Goal: Find specific page/section: Find specific page/section

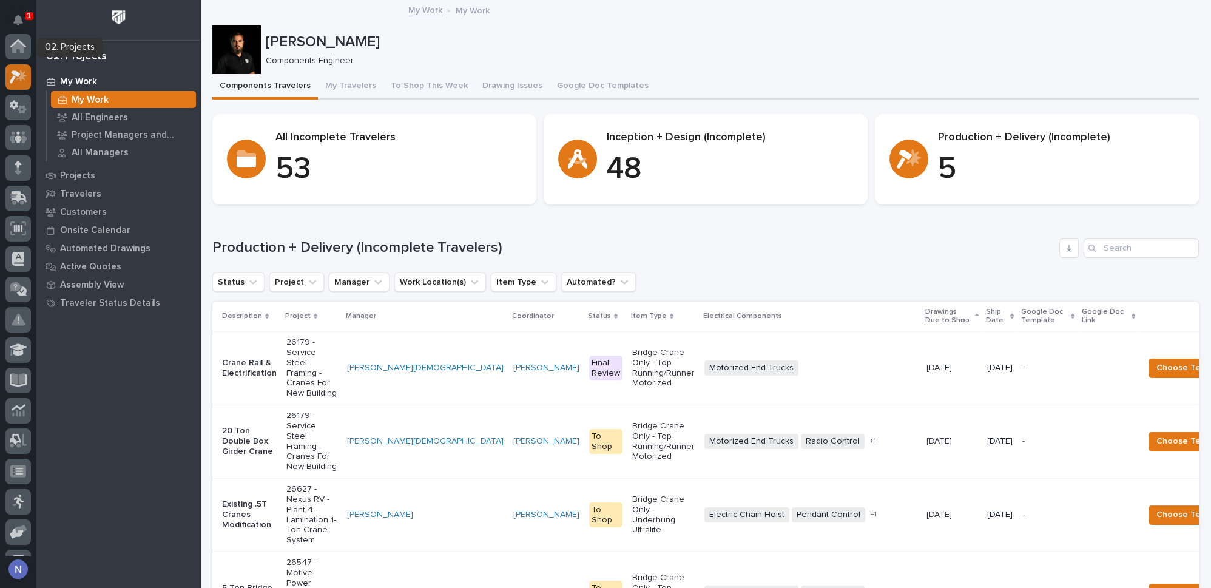
scroll to position [30, 0]
click at [15, 19] on icon "Notifications" at bounding box center [18, 20] width 10 height 11
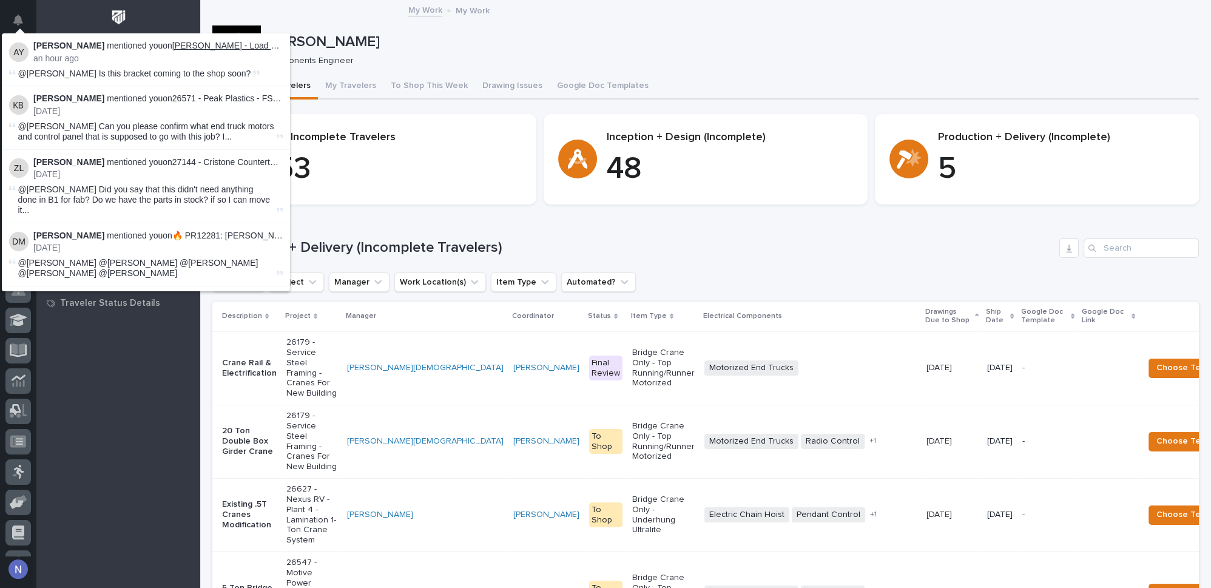
click at [226, 47] on link "Deloro Stellite - Load Halo Bracket" at bounding box center [245, 46] width 147 height 10
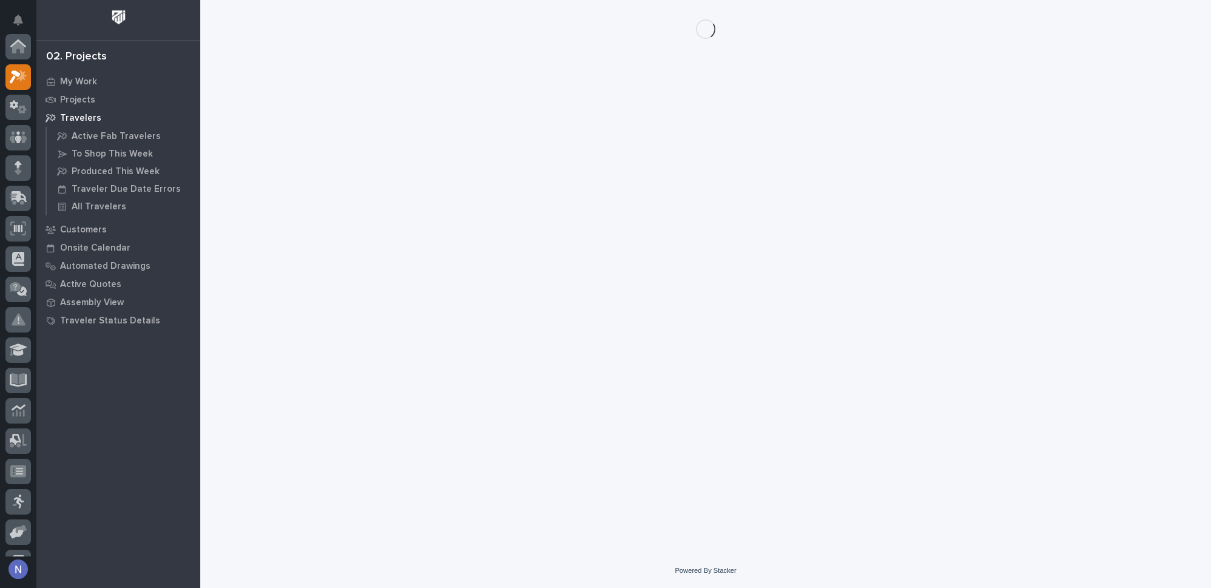
scroll to position [30, 0]
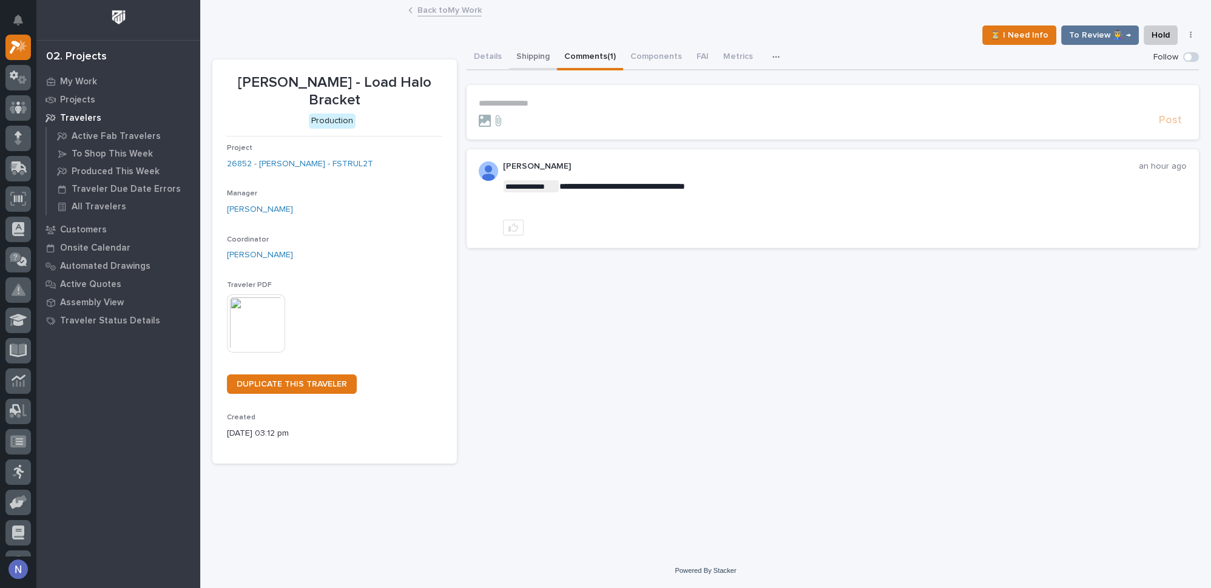
click at [538, 58] on button "Shipping" at bounding box center [533, 57] width 48 height 25
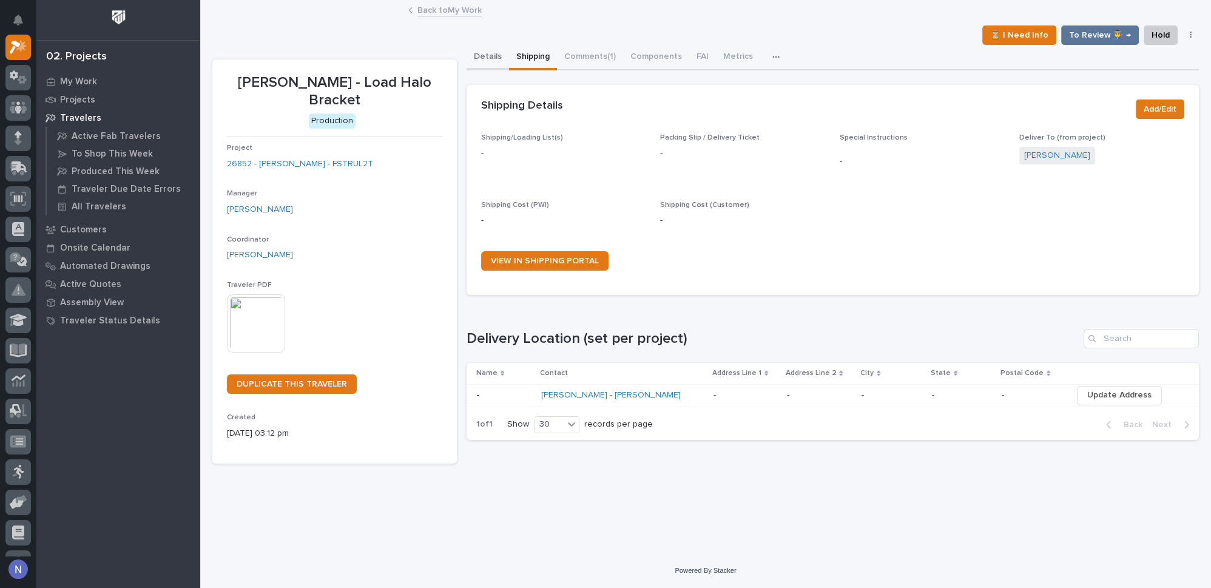
click at [495, 51] on button "Details" at bounding box center [488, 57] width 42 height 25
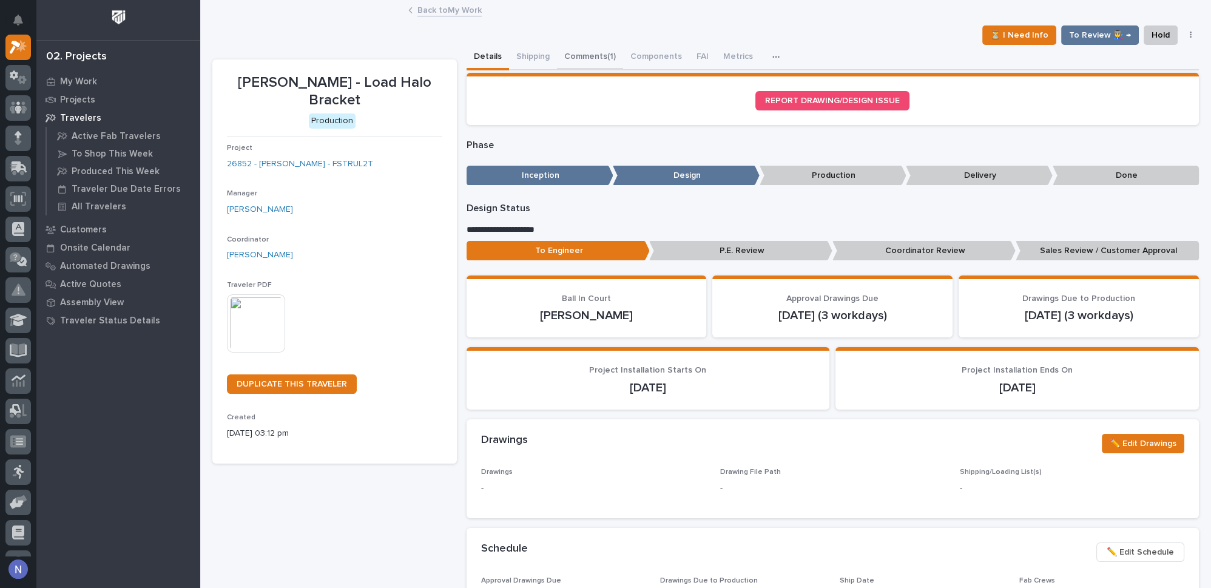
click at [587, 60] on button "Comments (1)" at bounding box center [590, 57] width 66 height 25
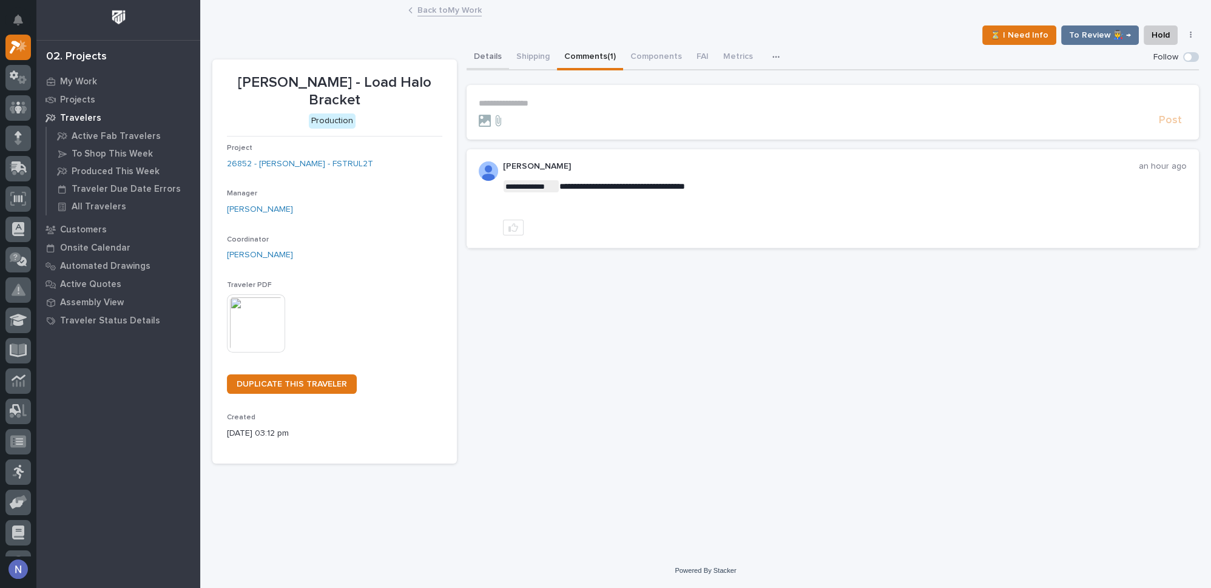
click at [479, 51] on button "Details" at bounding box center [488, 57] width 42 height 25
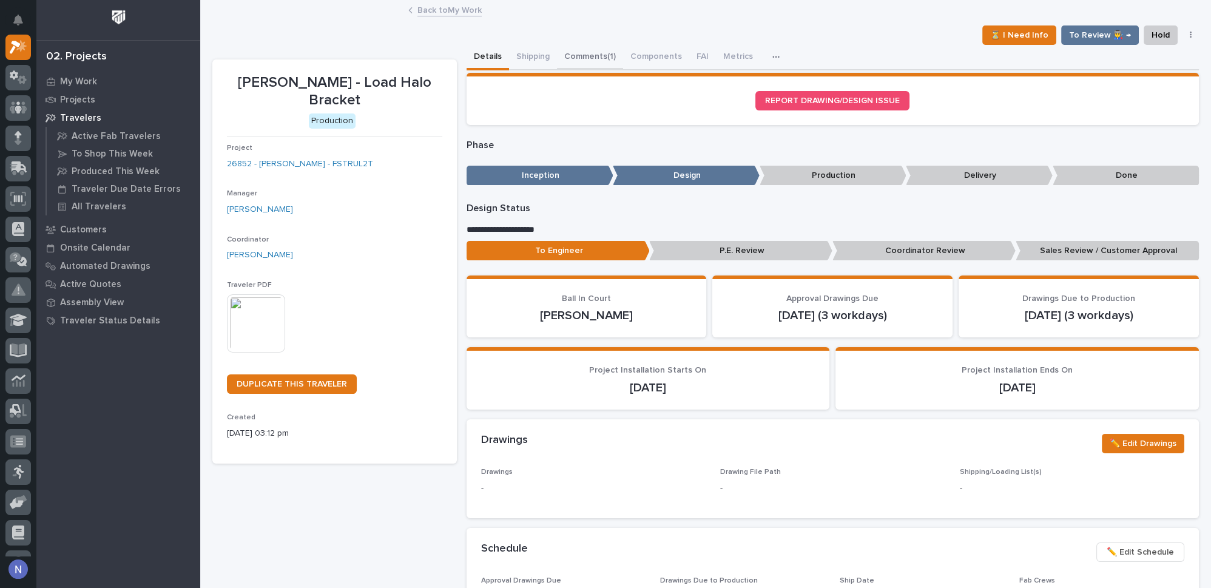
click at [584, 61] on button "Comments (1)" at bounding box center [590, 57] width 66 height 25
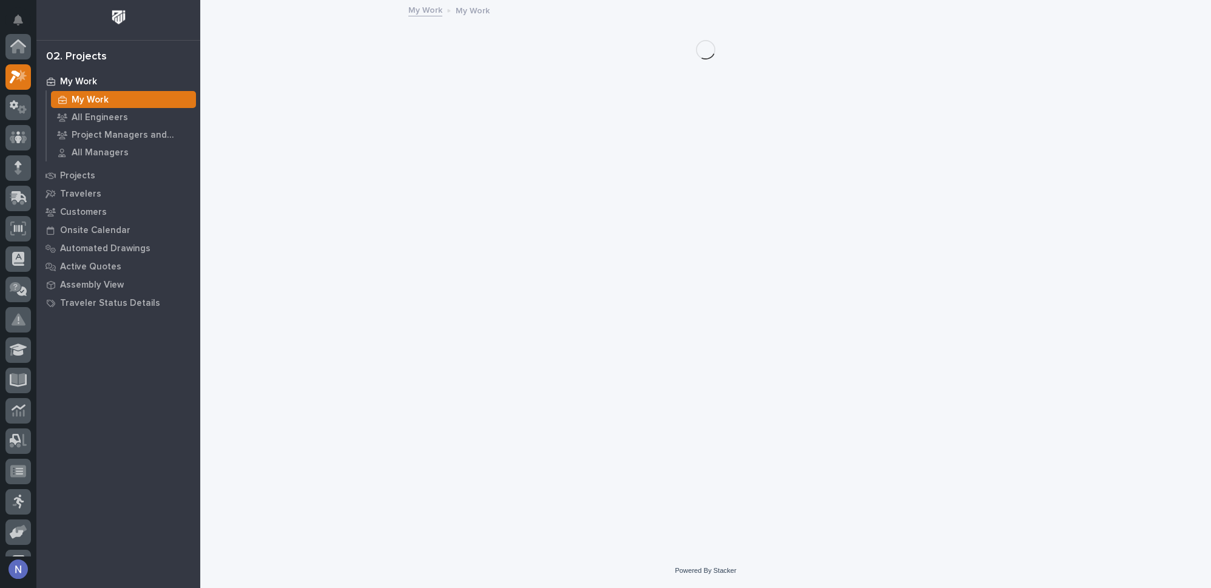
scroll to position [30, 0]
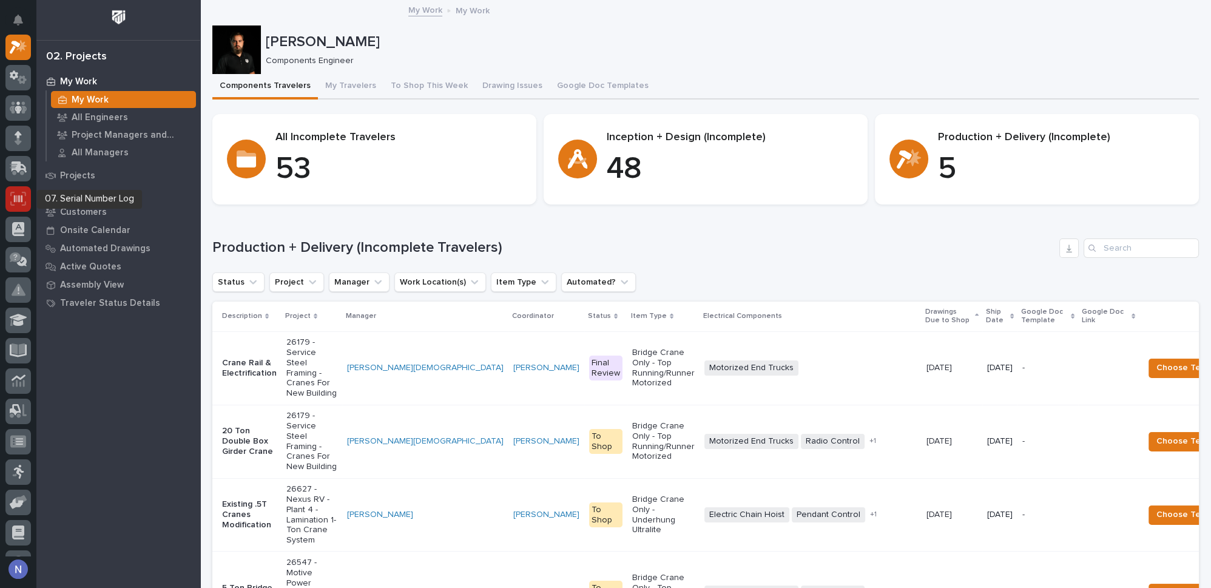
click at [16, 204] on icon at bounding box center [18, 199] width 16 height 14
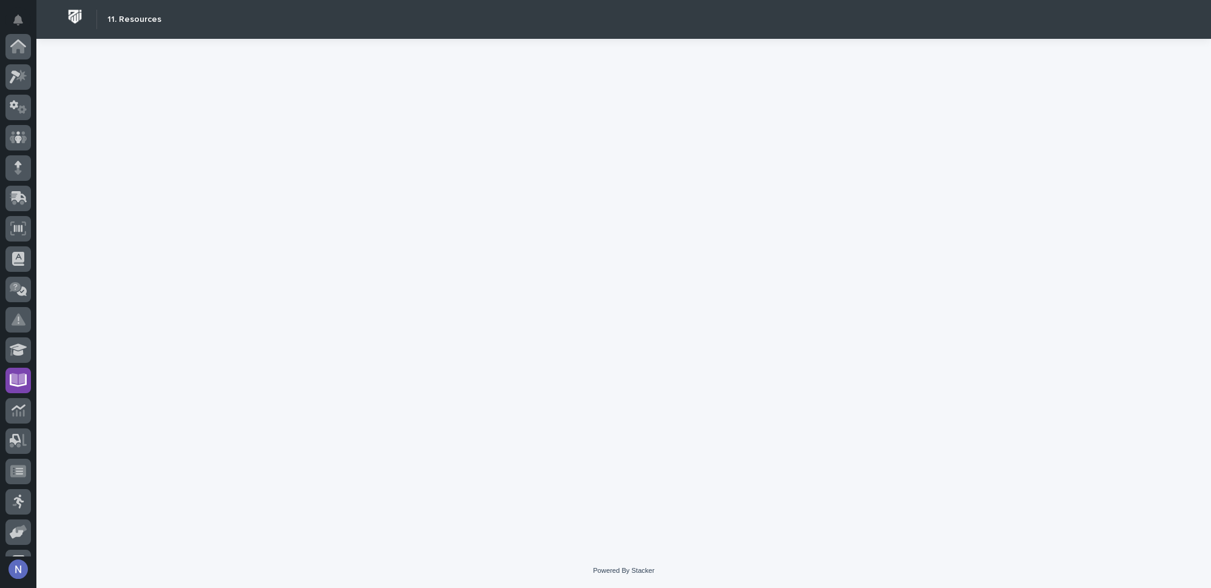
scroll to position [175, 0]
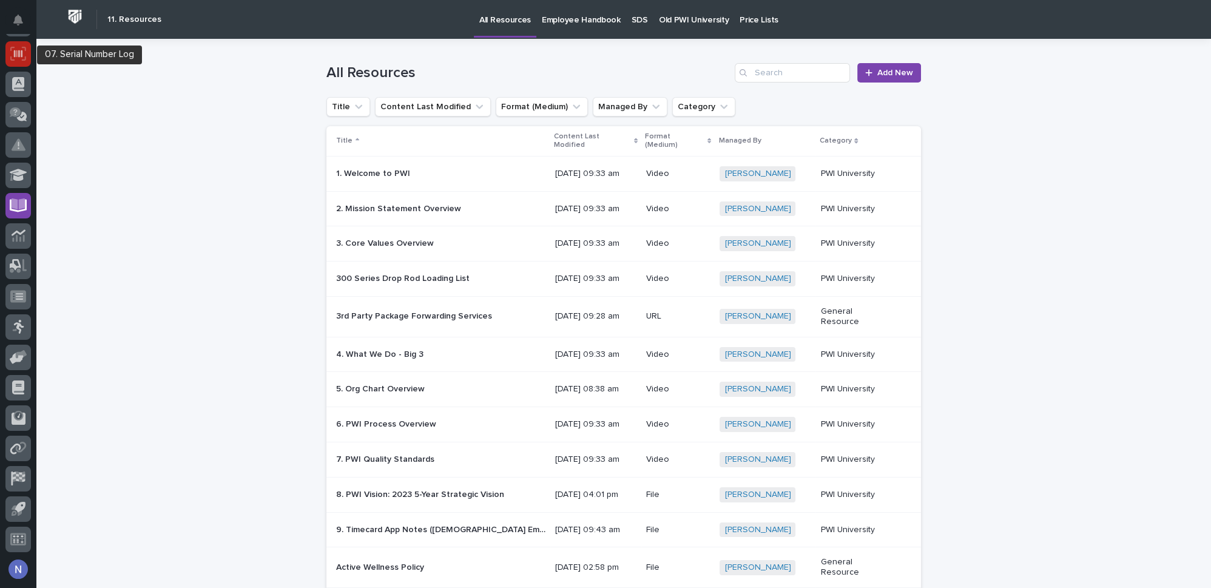
click at [17, 58] on icon at bounding box center [18, 54] width 16 height 14
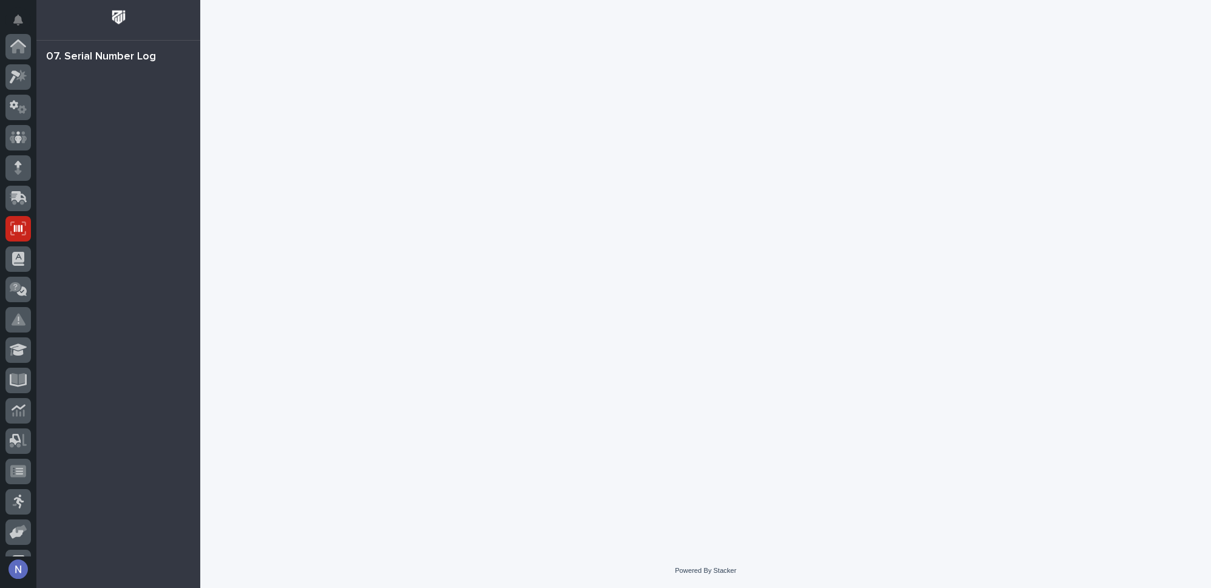
scroll to position [175, 0]
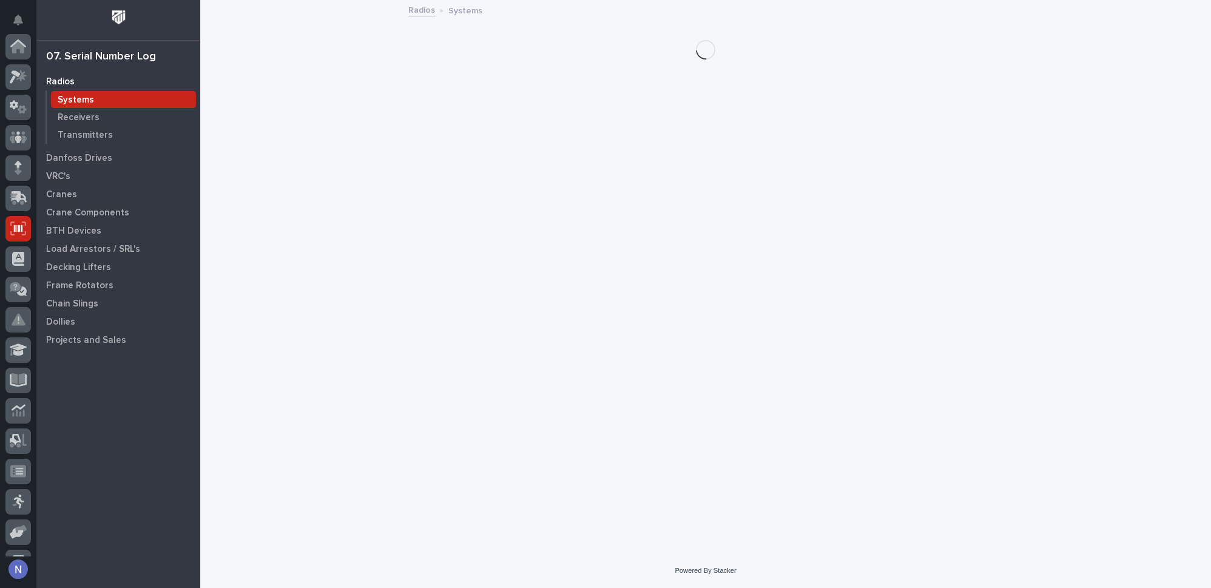
scroll to position [175, 0]
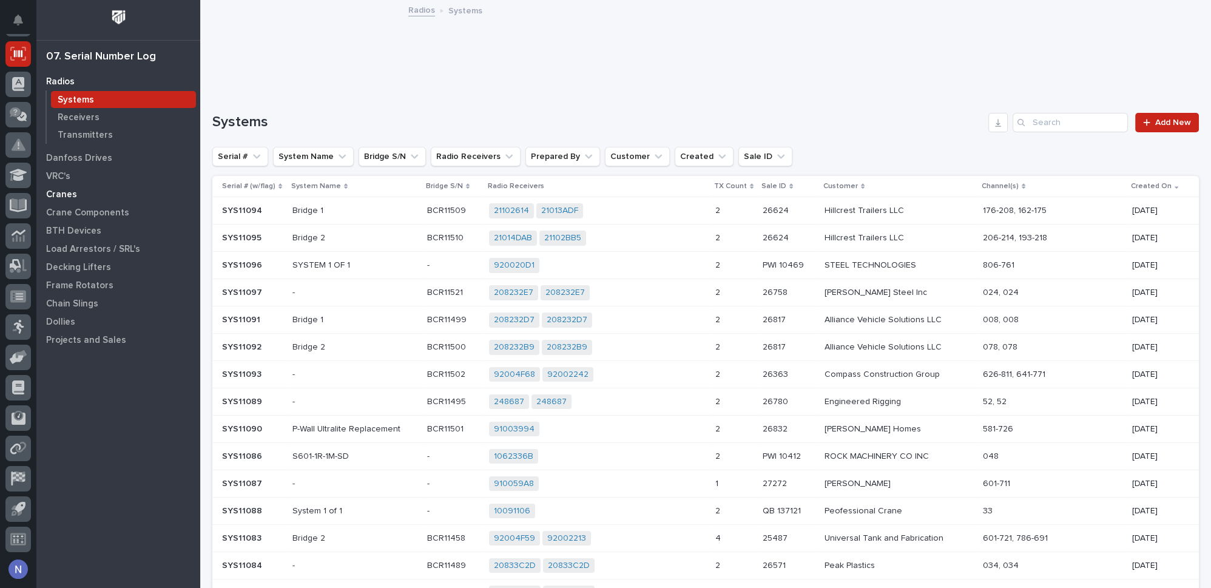
click at [73, 194] on p "Cranes" at bounding box center [61, 194] width 31 height 11
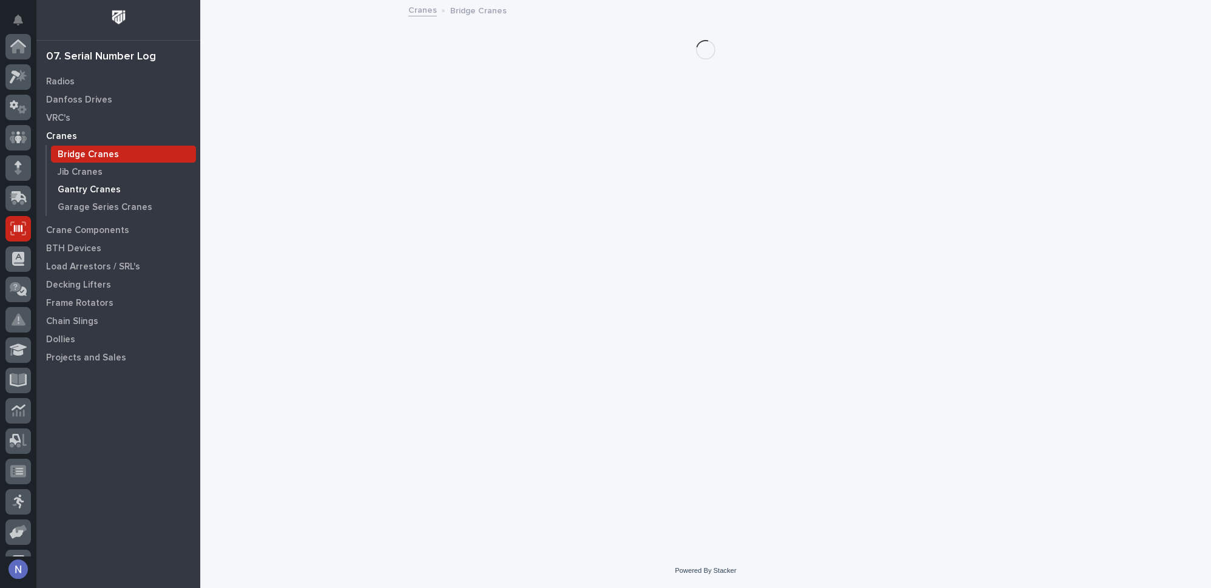
scroll to position [175, 0]
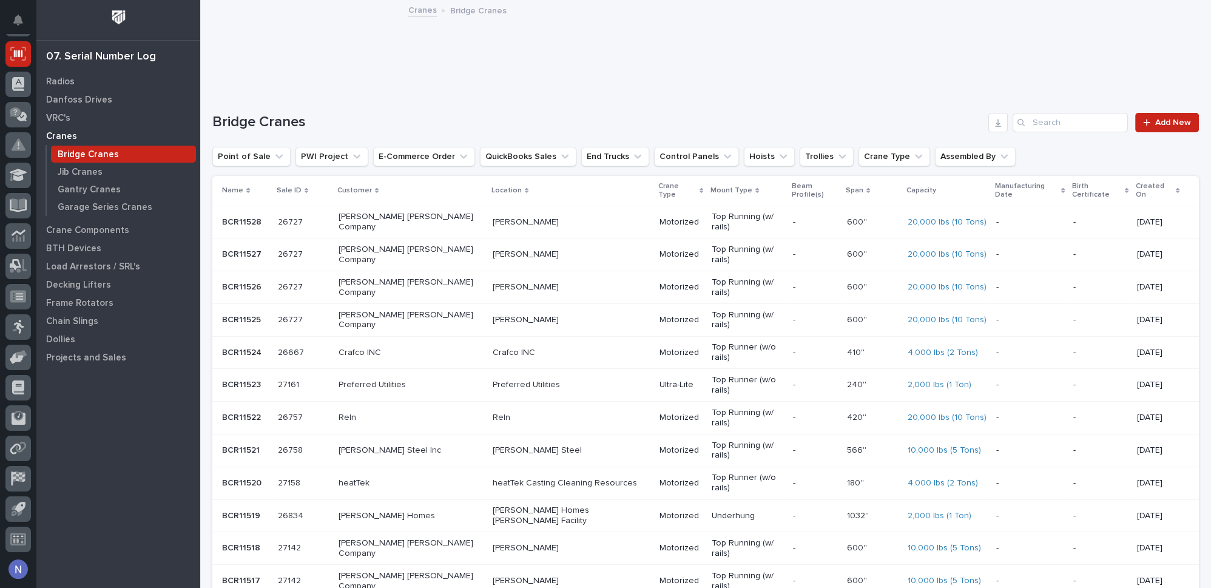
click at [1050, 120] on input "Search" at bounding box center [1070, 122] width 115 height 19
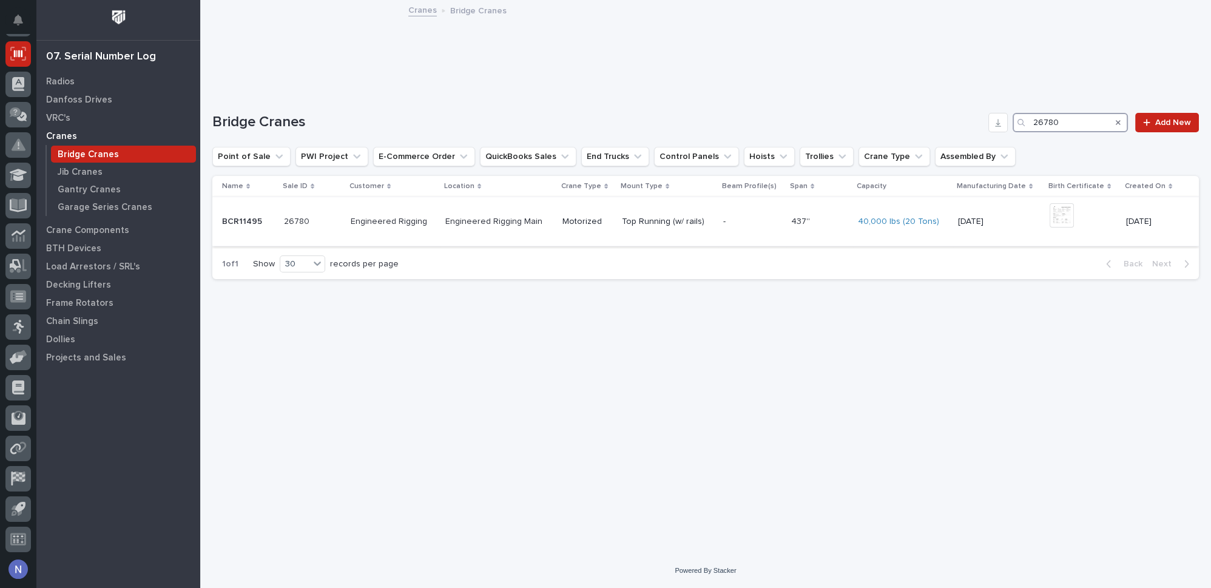
type input "26780"
click at [750, 223] on p "-" at bounding box center [752, 222] width 58 height 10
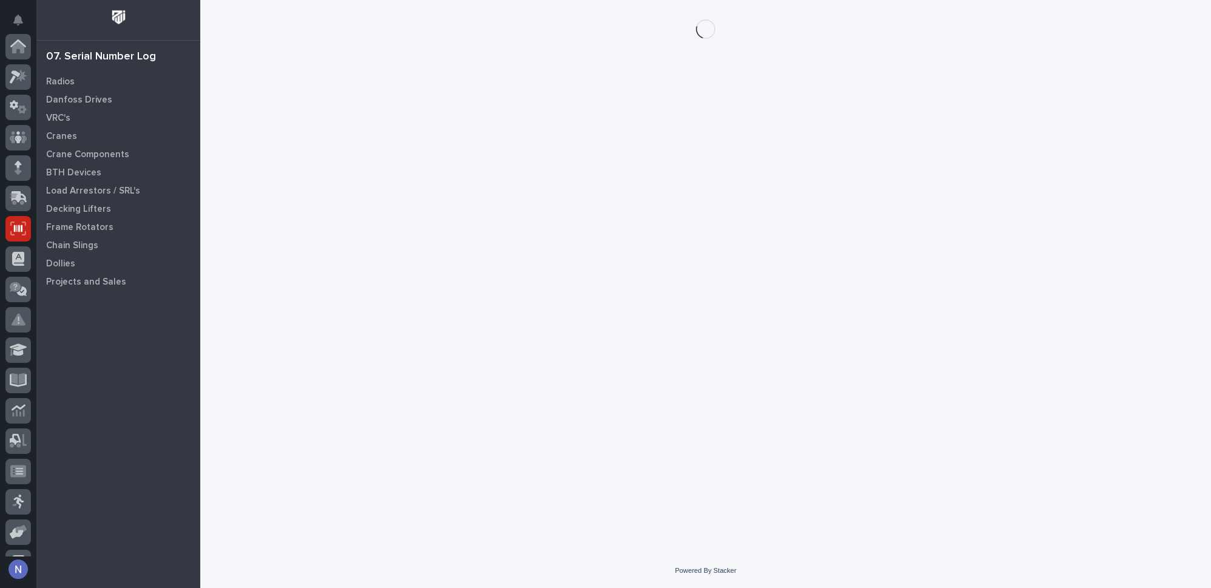
scroll to position [175, 0]
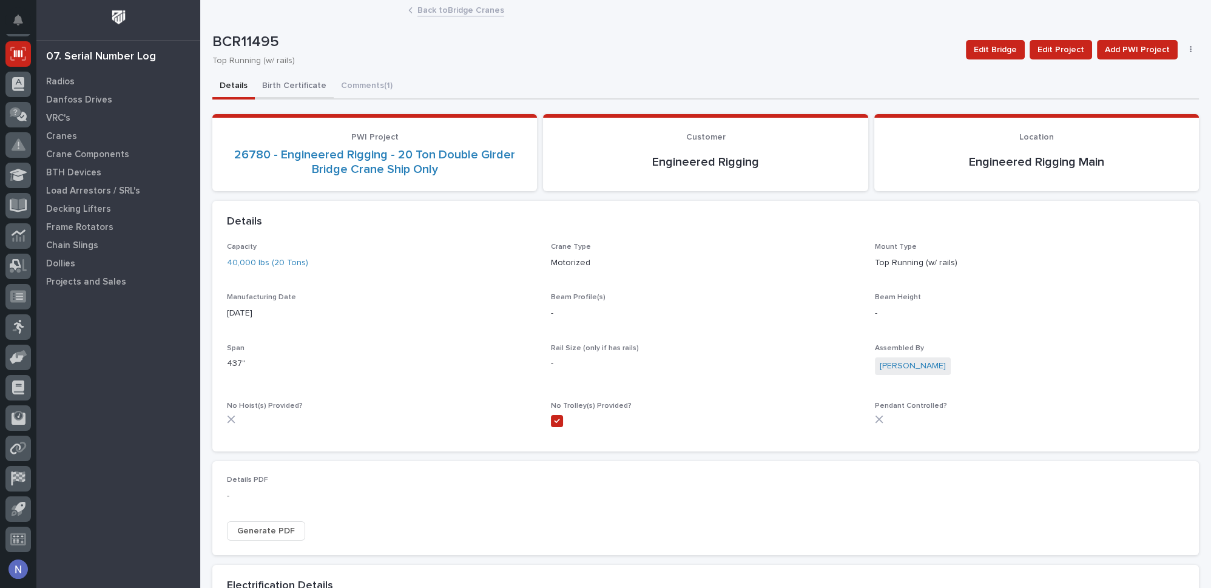
click at [294, 86] on button "Birth Certificate" at bounding box center [294, 86] width 79 height 25
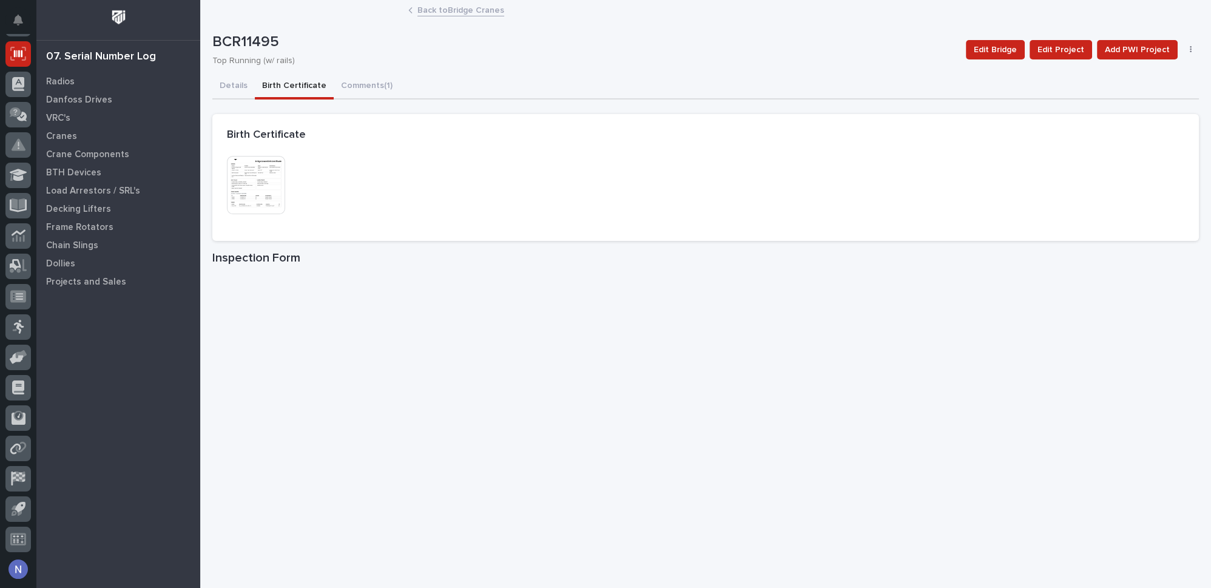
click at [260, 172] on img at bounding box center [256, 185] width 58 height 58
